Goal: Task Accomplishment & Management: Complete application form

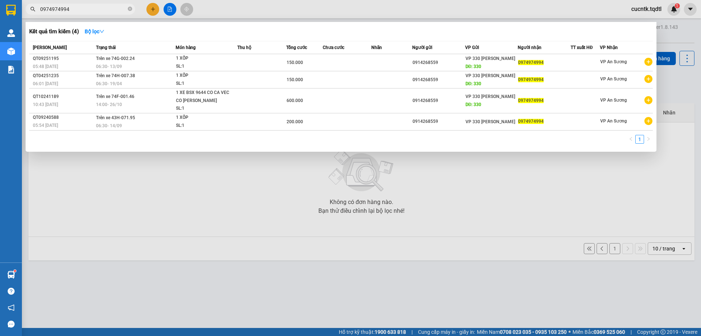
click at [149, 9] on div at bounding box center [350, 168] width 701 height 336
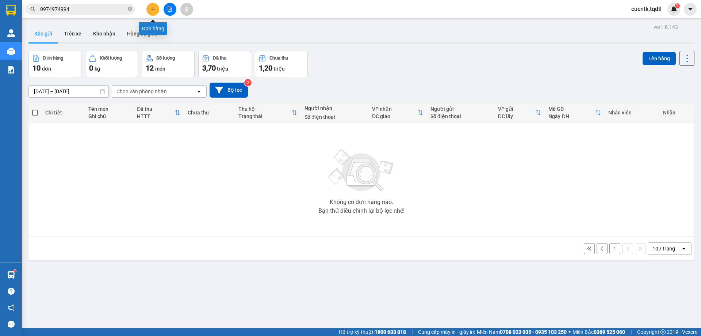
click at [154, 9] on icon "plus" at bounding box center [152, 9] width 5 height 5
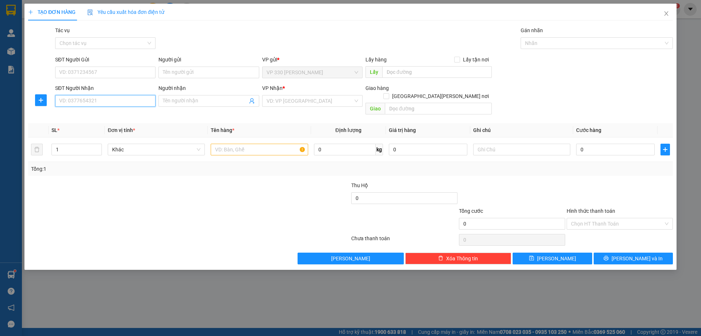
click at [89, 105] on input "SĐT Người Nhận" at bounding box center [105, 101] width 100 height 12
type input "0908551499"
click at [429, 73] on input "text" at bounding box center [437, 72] width 110 height 12
type input "vp long hưng"
click at [100, 72] on input "SĐT Người Gửi" at bounding box center [105, 72] width 100 height 12
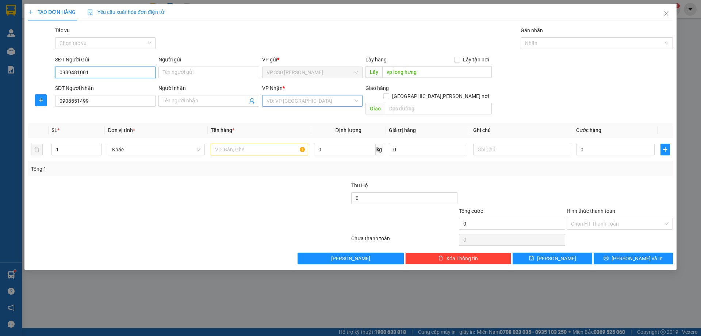
type input "0939481001"
click at [301, 102] on input "search" at bounding box center [310, 100] width 87 height 11
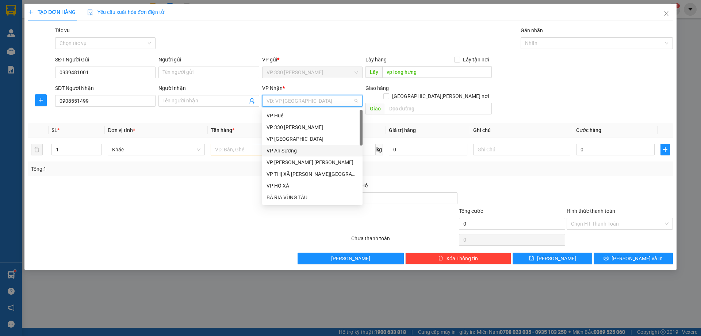
click at [289, 151] on div "VP An Sương" at bounding box center [313, 150] width 92 height 8
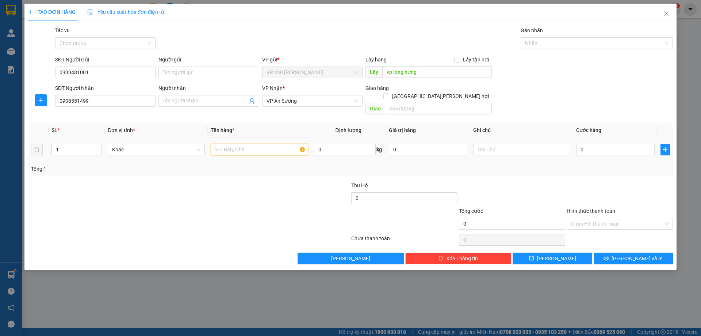
click at [242, 145] on input "text" at bounding box center [259, 149] width 97 height 12
type input "1 giấy"
click at [605, 143] on input "0" at bounding box center [615, 149] width 78 height 12
type input "1"
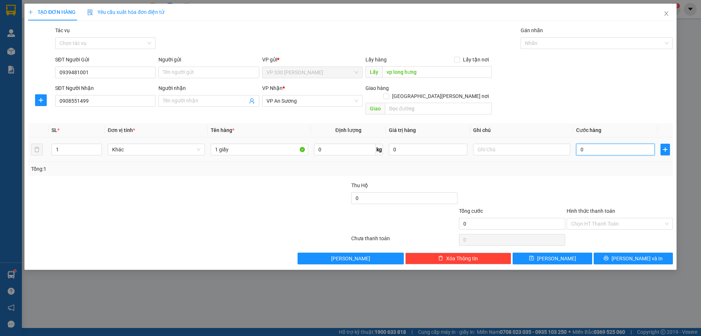
type input "1"
type input "10"
type input "100"
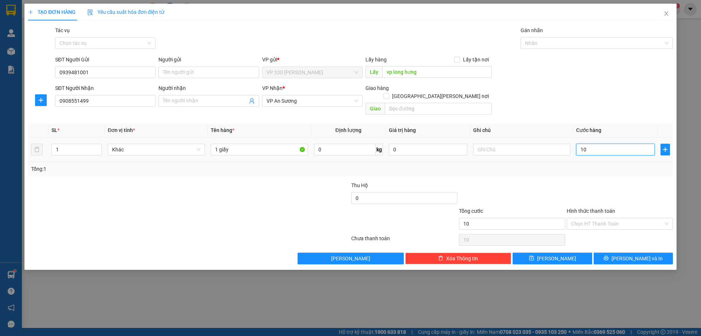
type input "100"
type input "1.000"
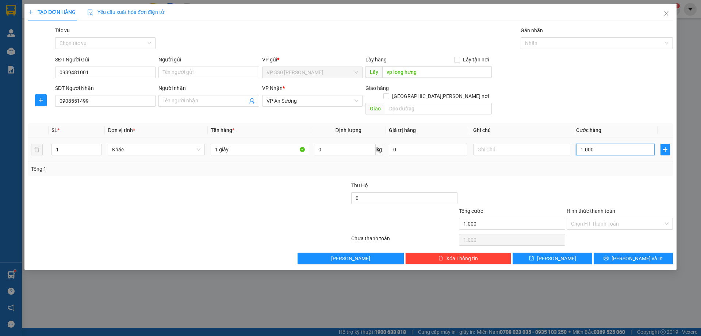
type input "10.000"
type input "100.000"
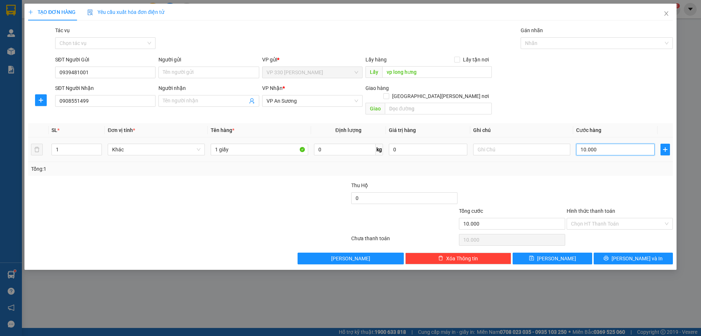
type input "100.000"
click at [617, 218] on input "Hình thức thanh toán" at bounding box center [617, 223] width 92 height 11
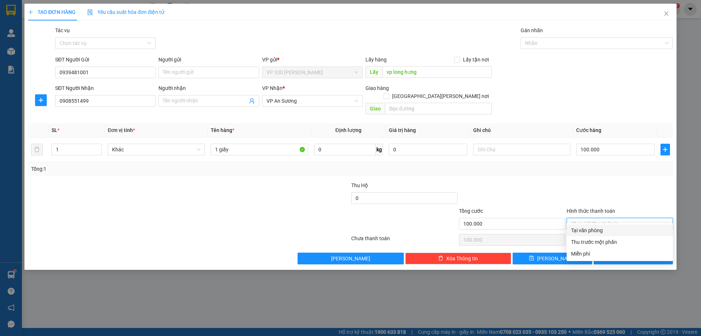
click at [591, 231] on div "Tại văn phòng" at bounding box center [619, 230] width 97 height 8
type input "0"
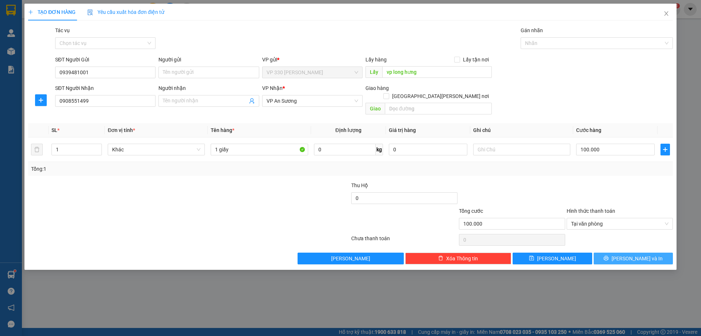
click at [625, 252] on button "[PERSON_NAME] và In" at bounding box center [633, 258] width 79 height 12
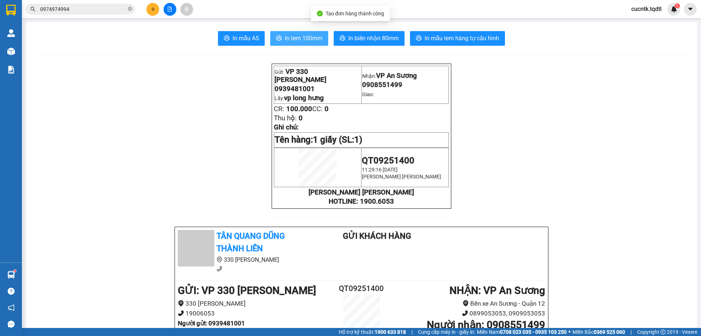
click at [290, 38] on span "In tem 100mm" at bounding box center [304, 38] width 38 height 9
click at [292, 38] on span "In tem 100mm" at bounding box center [304, 38] width 38 height 9
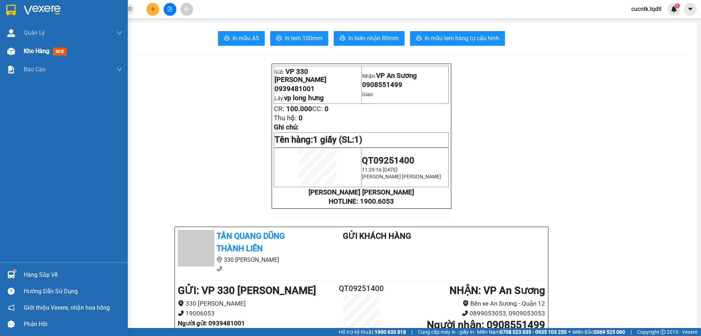
click at [36, 56] on div "Kho hàng mới" at bounding box center [73, 51] width 99 height 18
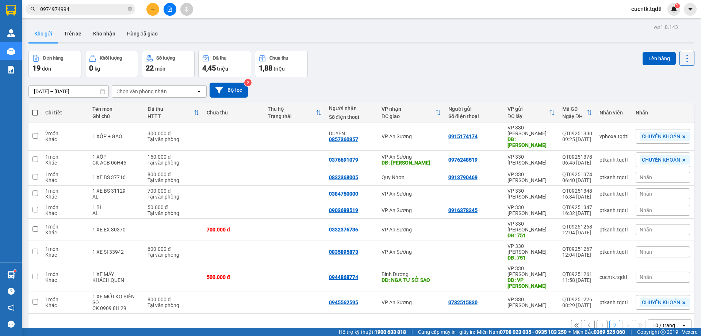
click at [597, 319] on button "1" at bounding box center [602, 324] width 11 height 11
